Goal: Task Accomplishment & Management: Use online tool/utility

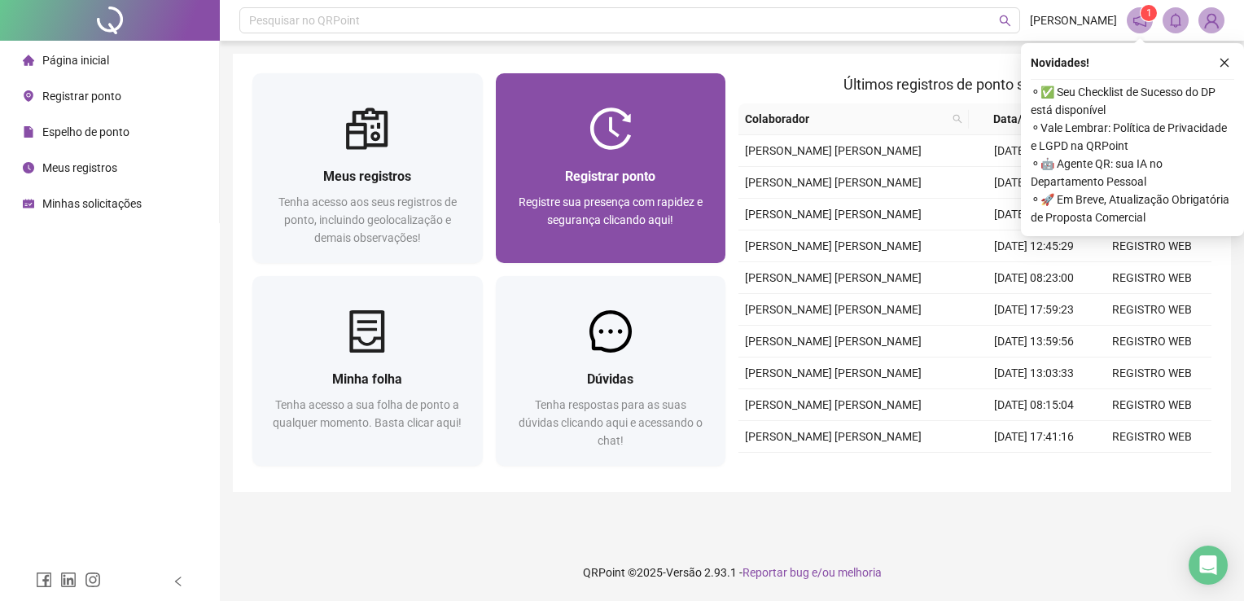
click at [658, 163] on div "Registrar ponto Registre sua presença com rapidez e segurança clicando aqui!" at bounding box center [611, 206] width 230 height 113
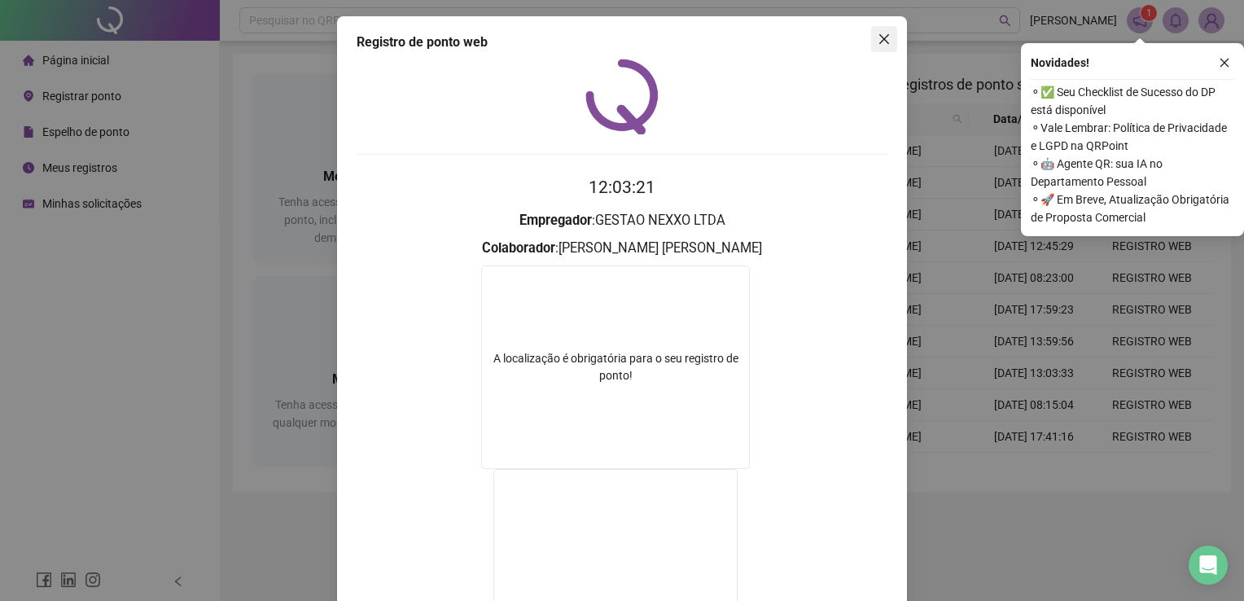
click at [879, 36] on icon "close" at bounding box center [884, 39] width 10 height 10
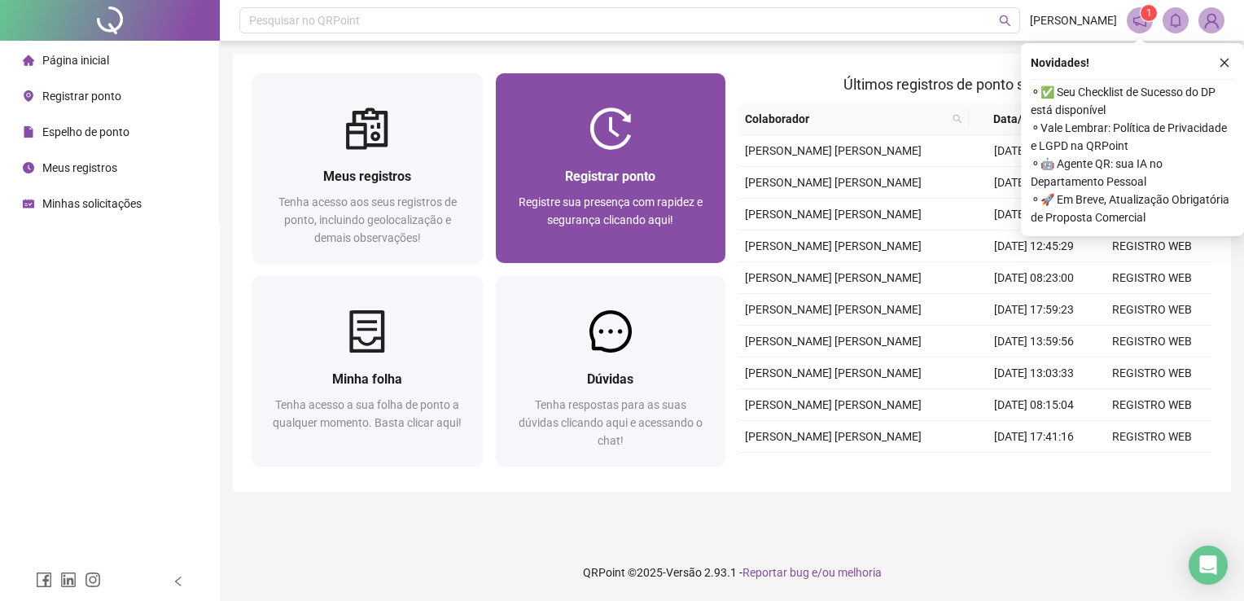
click at [655, 148] on div at bounding box center [611, 128] width 230 height 42
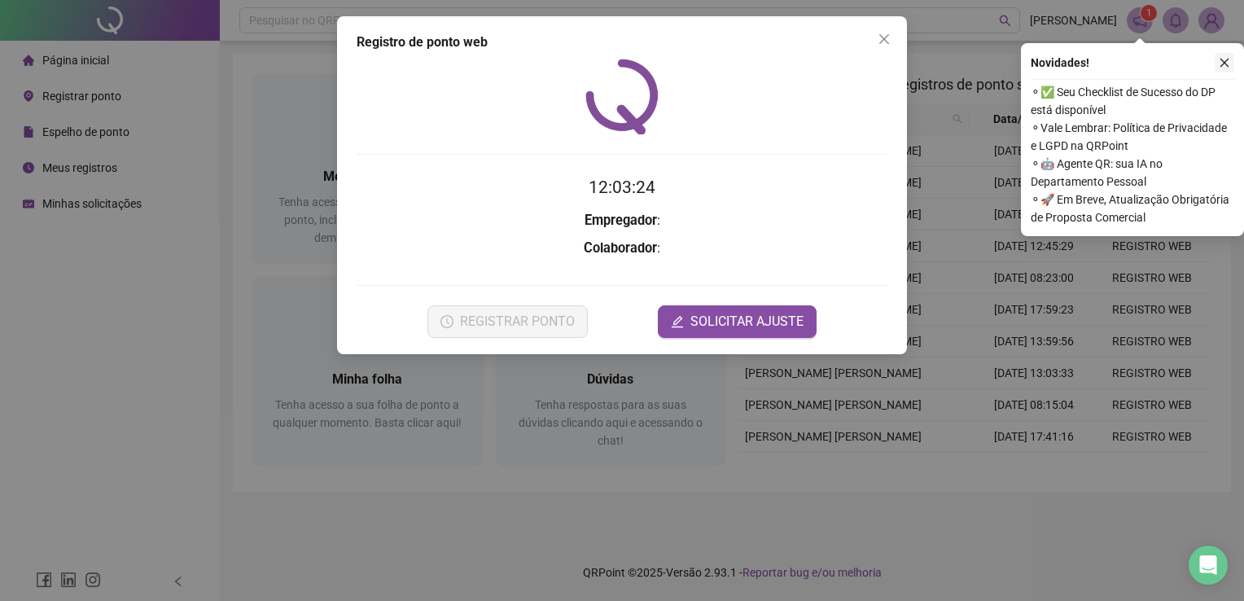
click at [1228, 67] on icon "close" at bounding box center [1224, 62] width 11 height 11
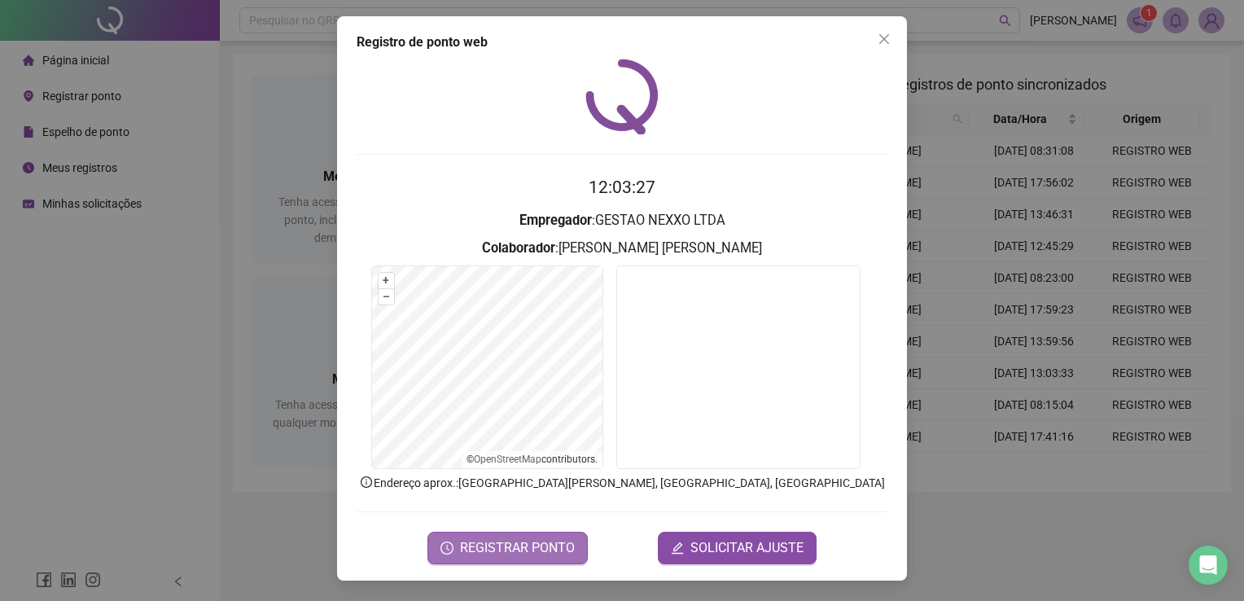
click at [521, 554] on span "REGISTRAR PONTO" at bounding box center [517, 548] width 115 height 20
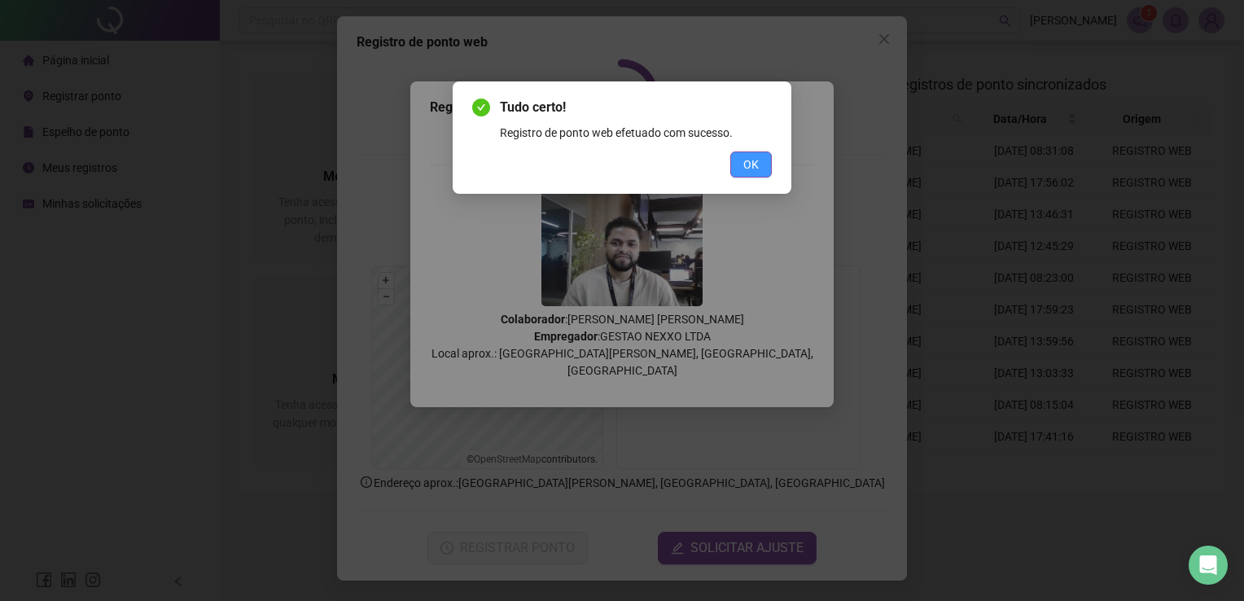
drag, startPoint x: 760, startPoint y: 146, endPoint x: 760, endPoint y: 156, distance: 9.8
click at [760, 147] on div "Tudo certo! Registro de ponto web efetuado com sucesso. OK" at bounding box center [622, 138] width 300 height 80
click at [760, 163] on button "OK" at bounding box center [751, 164] width 42 height 26
